Goal: Transaction & Acquisition: Purchase product/service

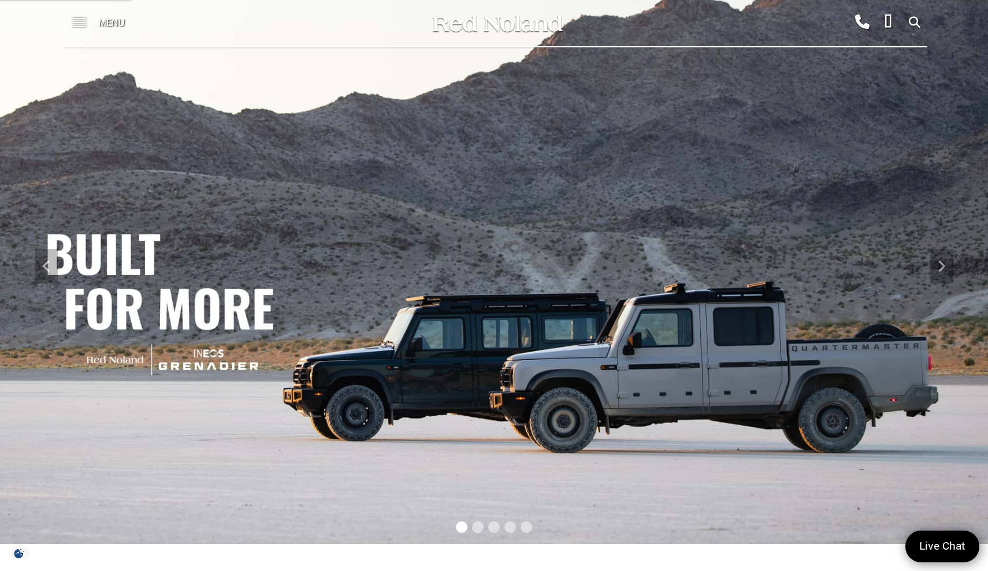
click at [84, 21] on span at bounding box center [79, 23] width 14 height 46
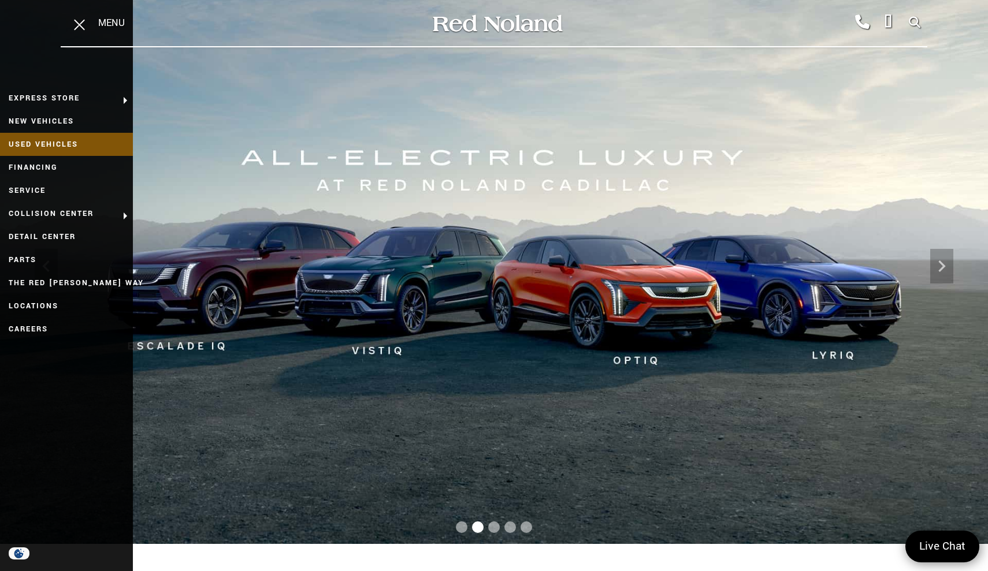
click at [65, 140] on link "Used Vehicles" at bounding box center [66, 144] width 133 height 23
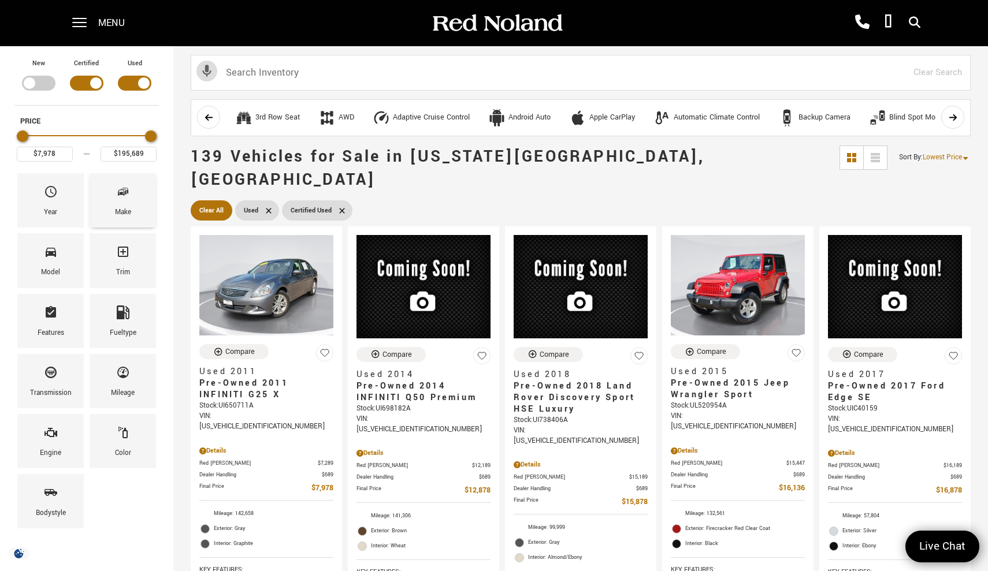
click at [130, 193] on div "Make" at bounding box center [123, 200] width 66 height 54
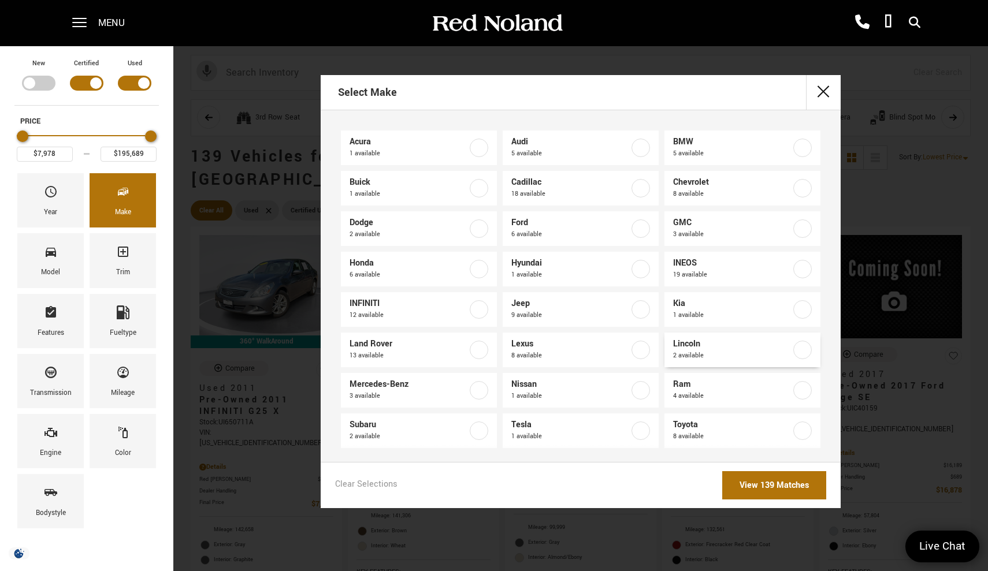
click at [796, 345] on label at bounding box center [802, 350] width 18 height 18
type input "$40,408"
type input "$42,578"
checkbox input "true"
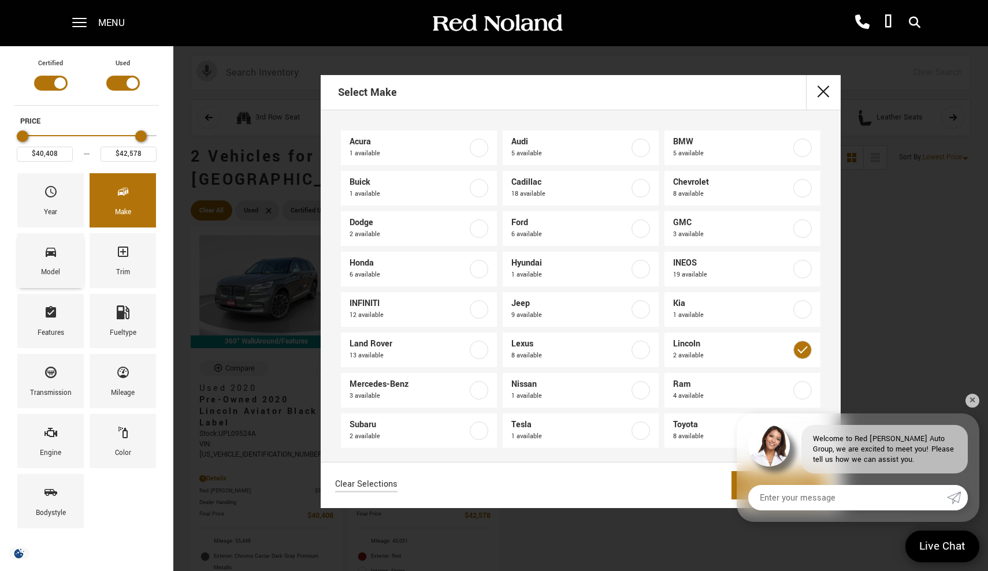
click at [70, 255] on div "Model" at bounding box center [50, 260] width 66 height 54
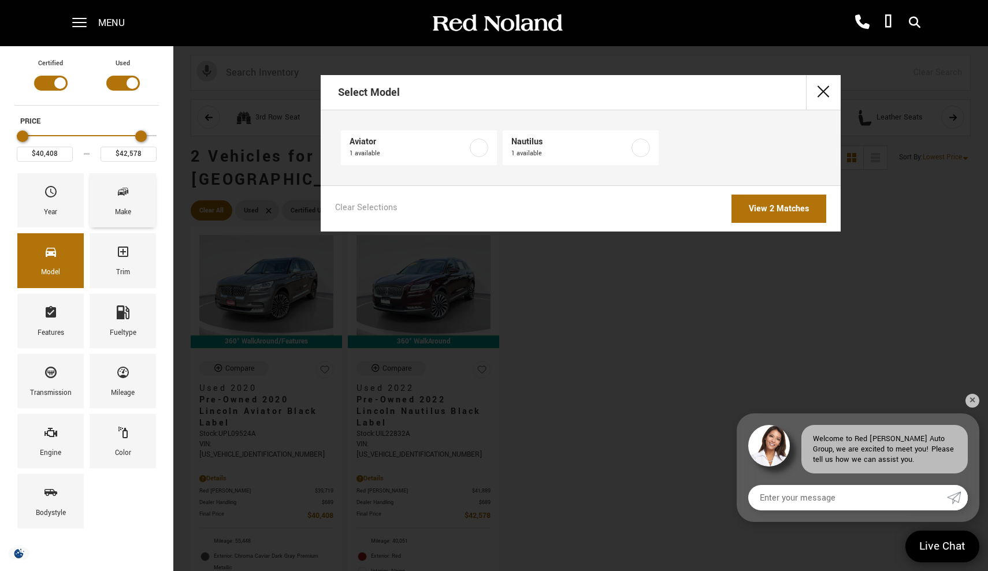
click at [132, 206] on div "Make" at bounding box center [123, 200] width 66 height 54
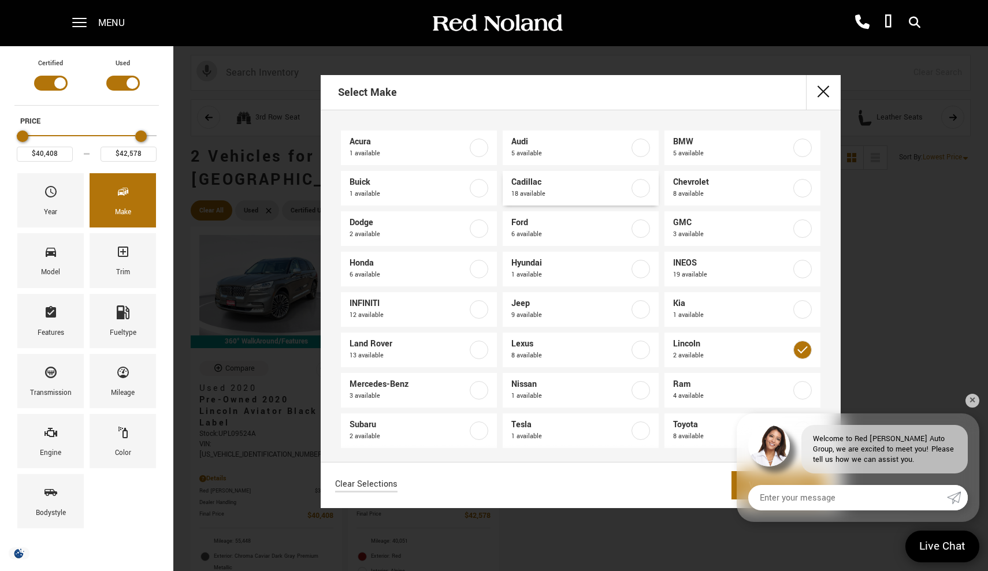
click at [639, 186] on label at bounding box center [640, 188] width 18 height 18
type input "$19,189"
type input "$195,689"
checkbox input "true"
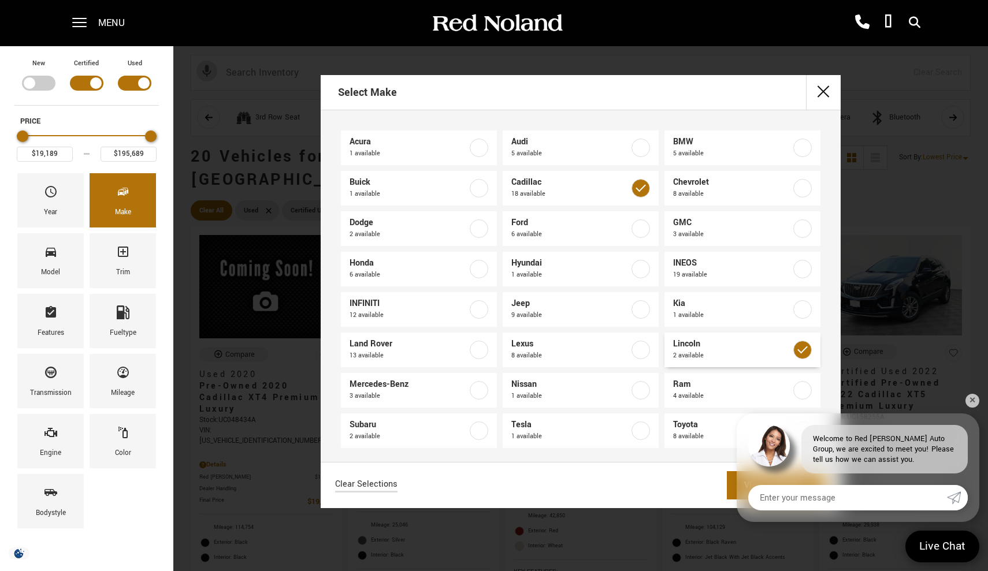
click at [799, 350] on label at bounding box center [802, 350] width 18 height 18
checkbox input "false"
click at [799, 185] on label at bounding box center [802, 188] width 18 height 18
checkbox input "true"
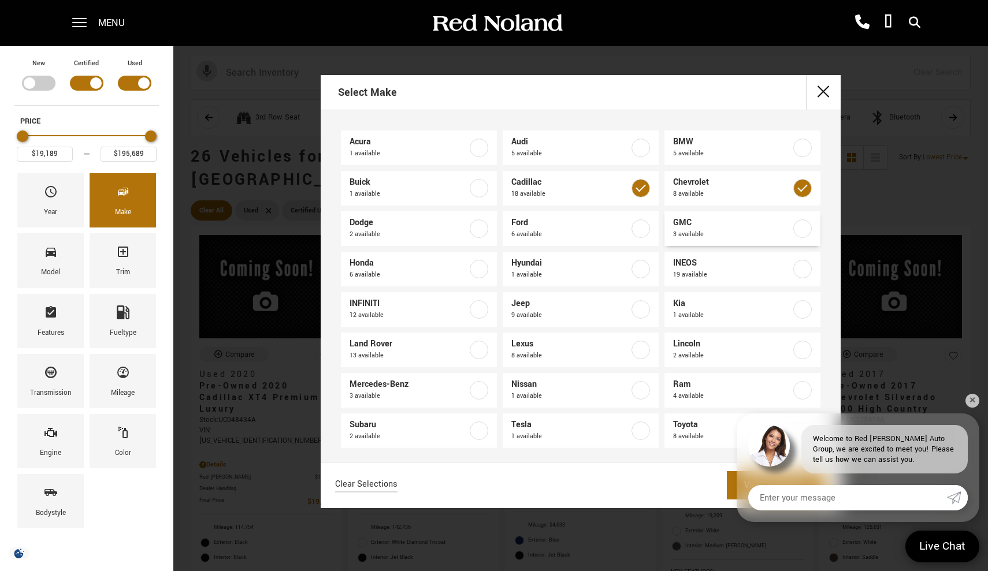
click at [806, 227] on label at bounding box center [802, 228] width 18 height 18
checkbox input "true"
click at [624, 223] on span "Ford" at bounding box center [570, 223] width 118 height 12
type input "$16,878"
checkbox input "true"
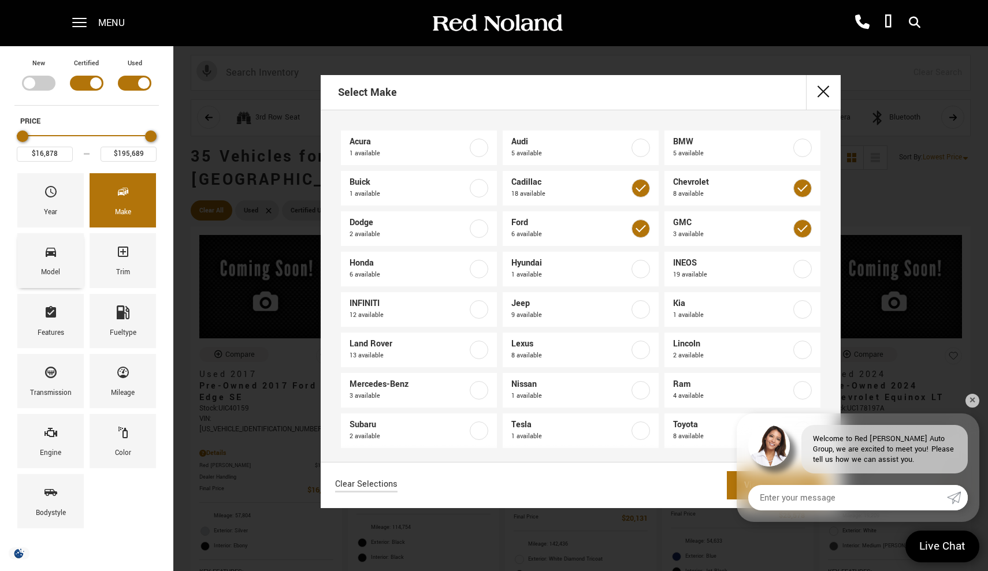
click at [59, 259] on div "Model" at bounding box center [50, 260] width 66 height 54
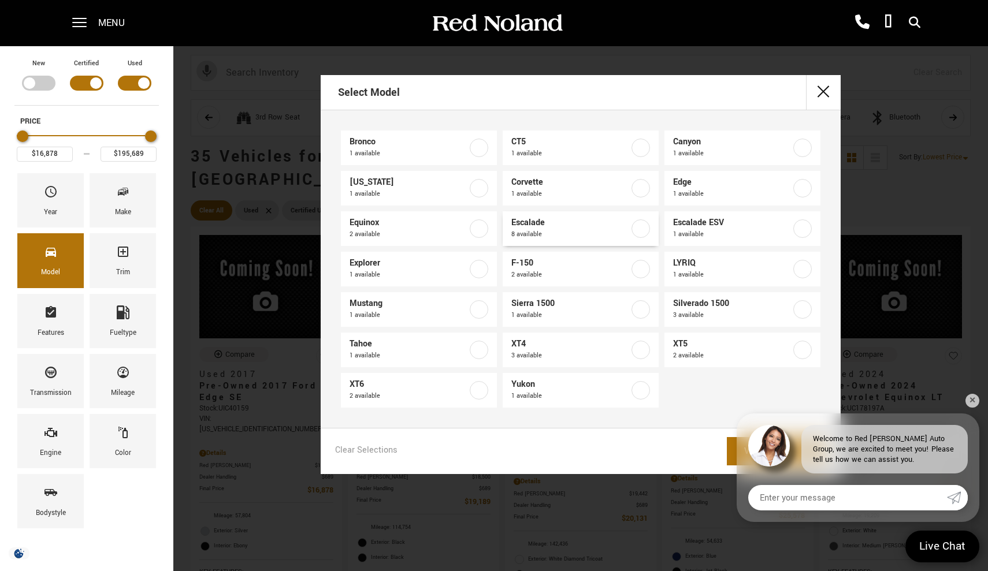
click at [639, 230] on label at bounding box center [640, 228] width 18 height 18
type input "$30,688"
checkbox input "true"
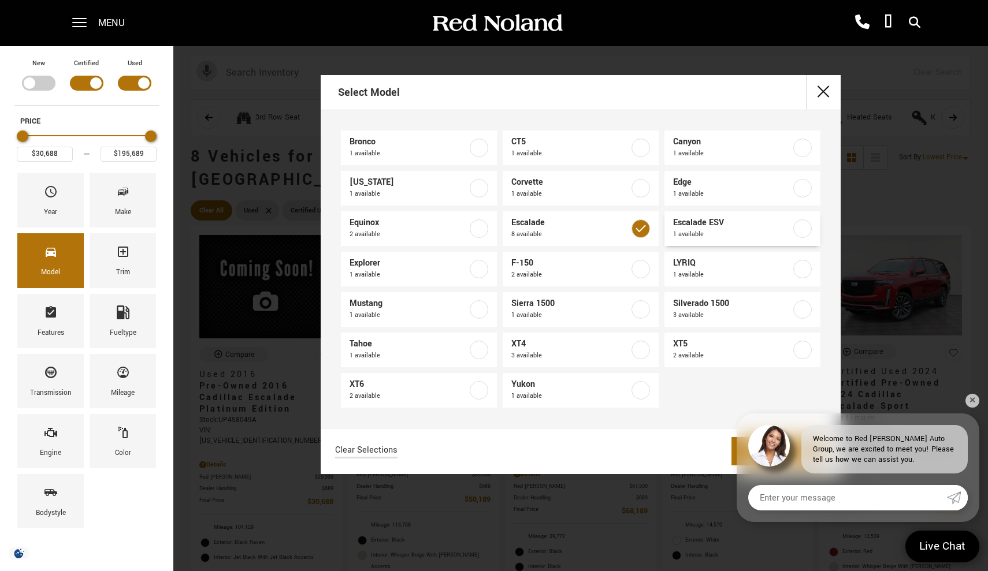
click at [804, 225] on label at bounding box center [802, 228] width 18 height 18
checkbox input "true"
click at [475, 348] on label at bounding box center [479, 350] width 18 height 18
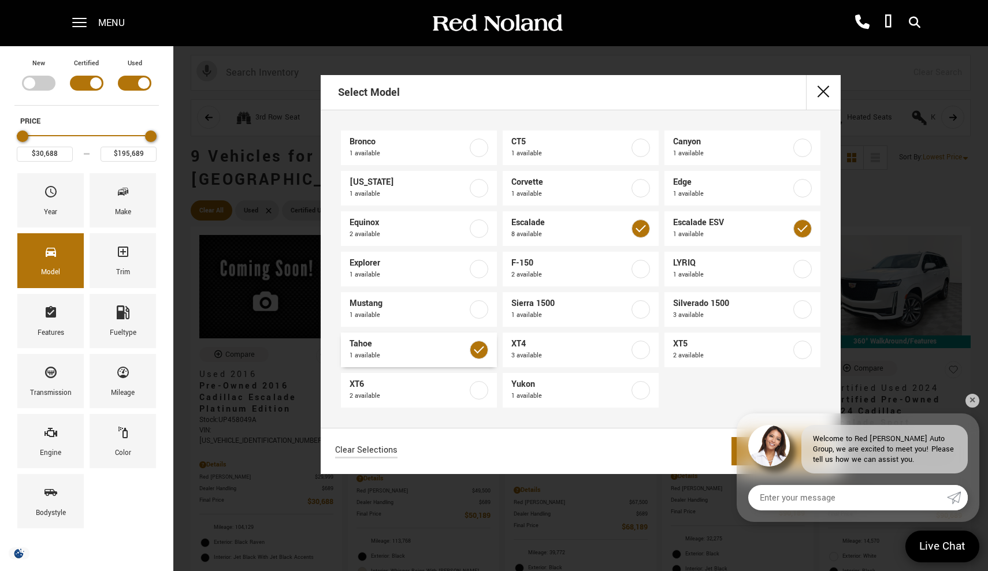
checkbox input "true"
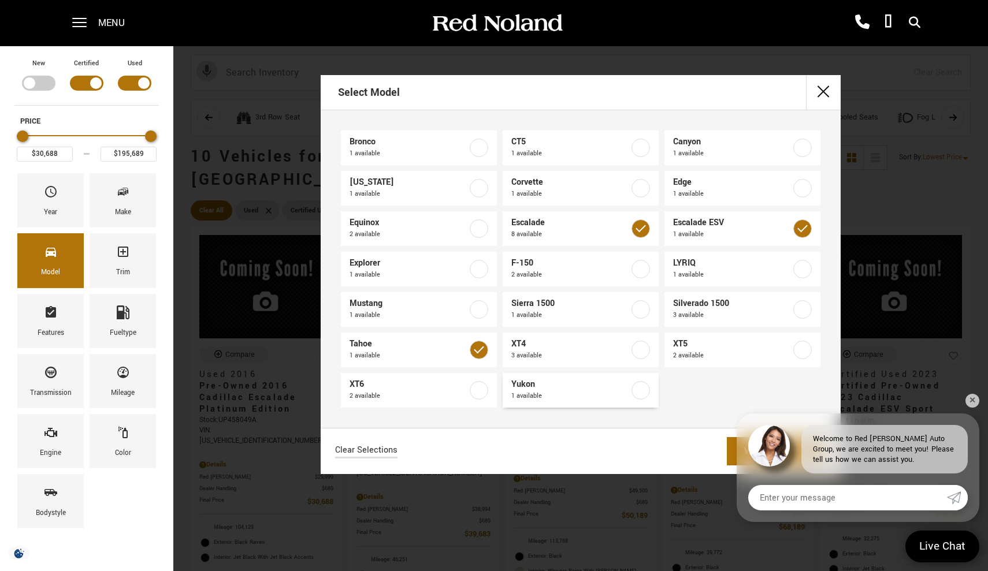
click at [644, 384] on label at bounding box center [640, 390] width 18 height 18
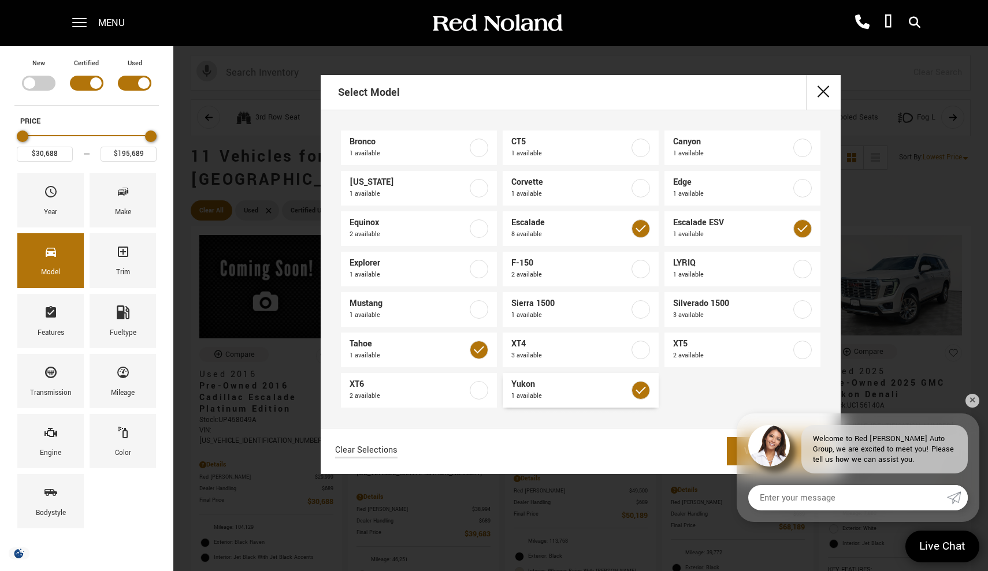
checkbox input "true"
click at [730, 449] on link "View 11 Matches" at bounding box center [776, 451] width 99 height 28
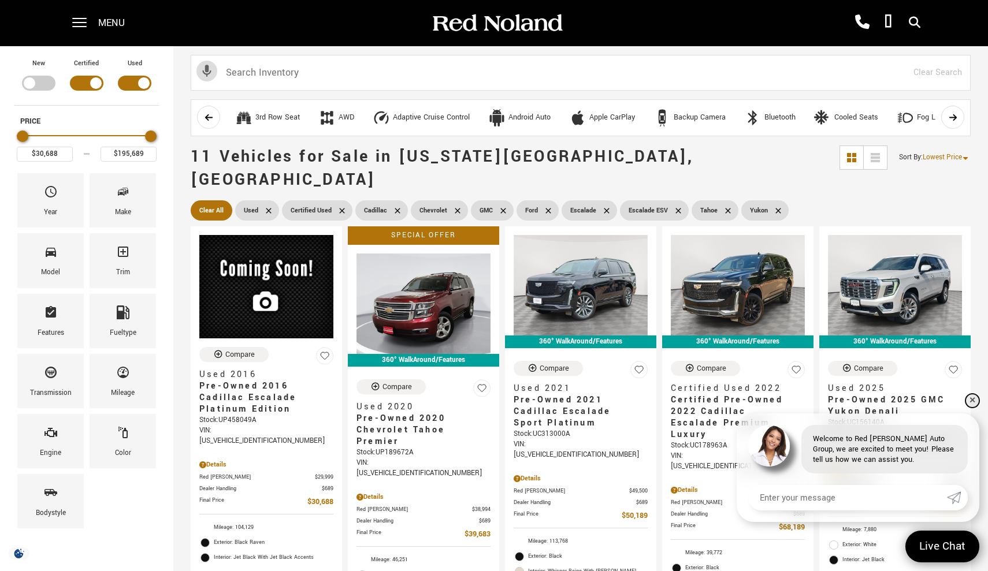
click at [971, 401] on link "✕" at bounding box center [972, 401] width 14 height 14
